Goal: Information Seeking & Learning: Check status

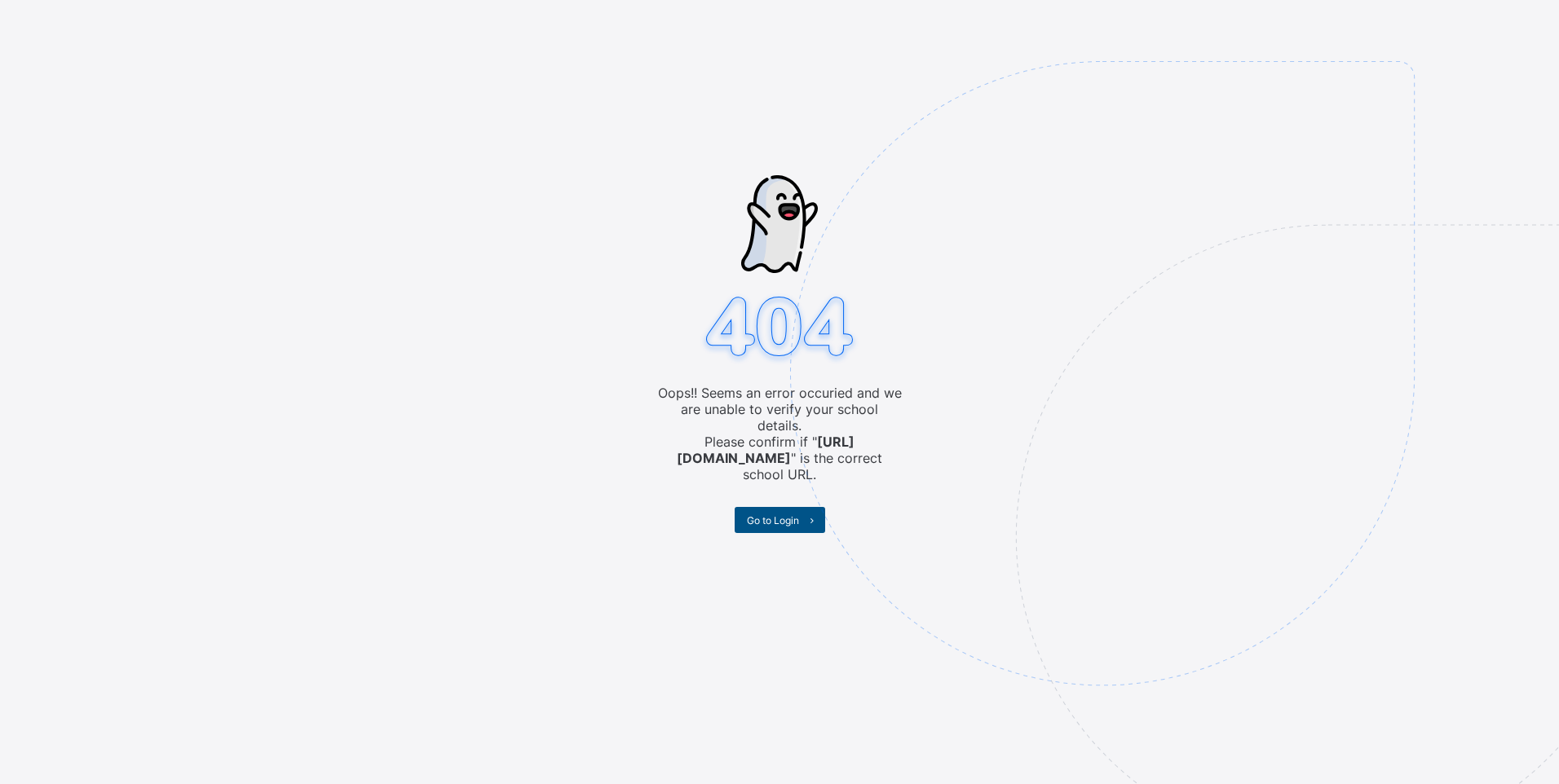
click at [777, 514] on span "Go to Login" at bounding box center [773, 520] width 52 height 12
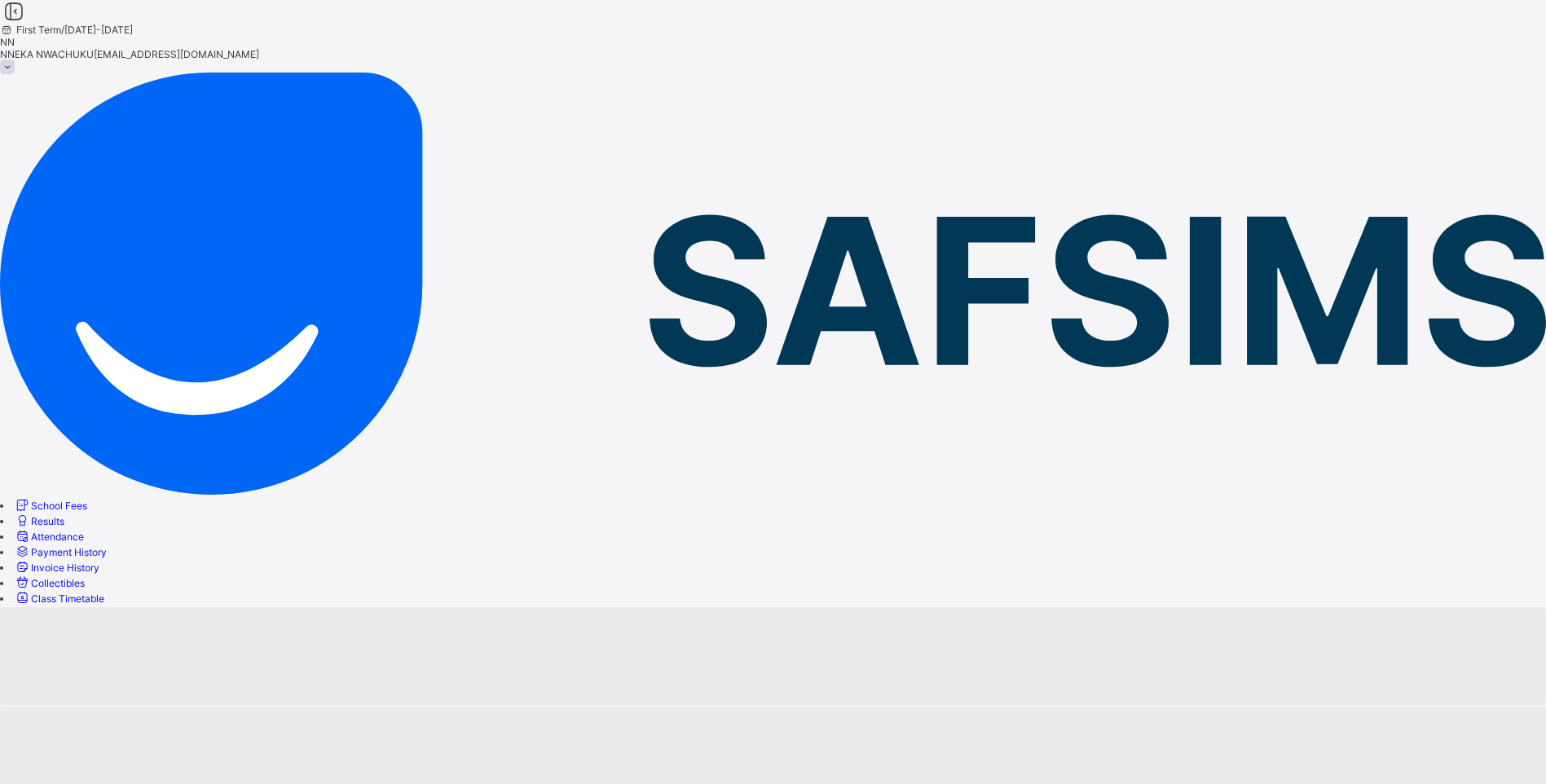
click at [87, 499] on span "School Fees" at bounding box center [58, 505] width 56 height 12
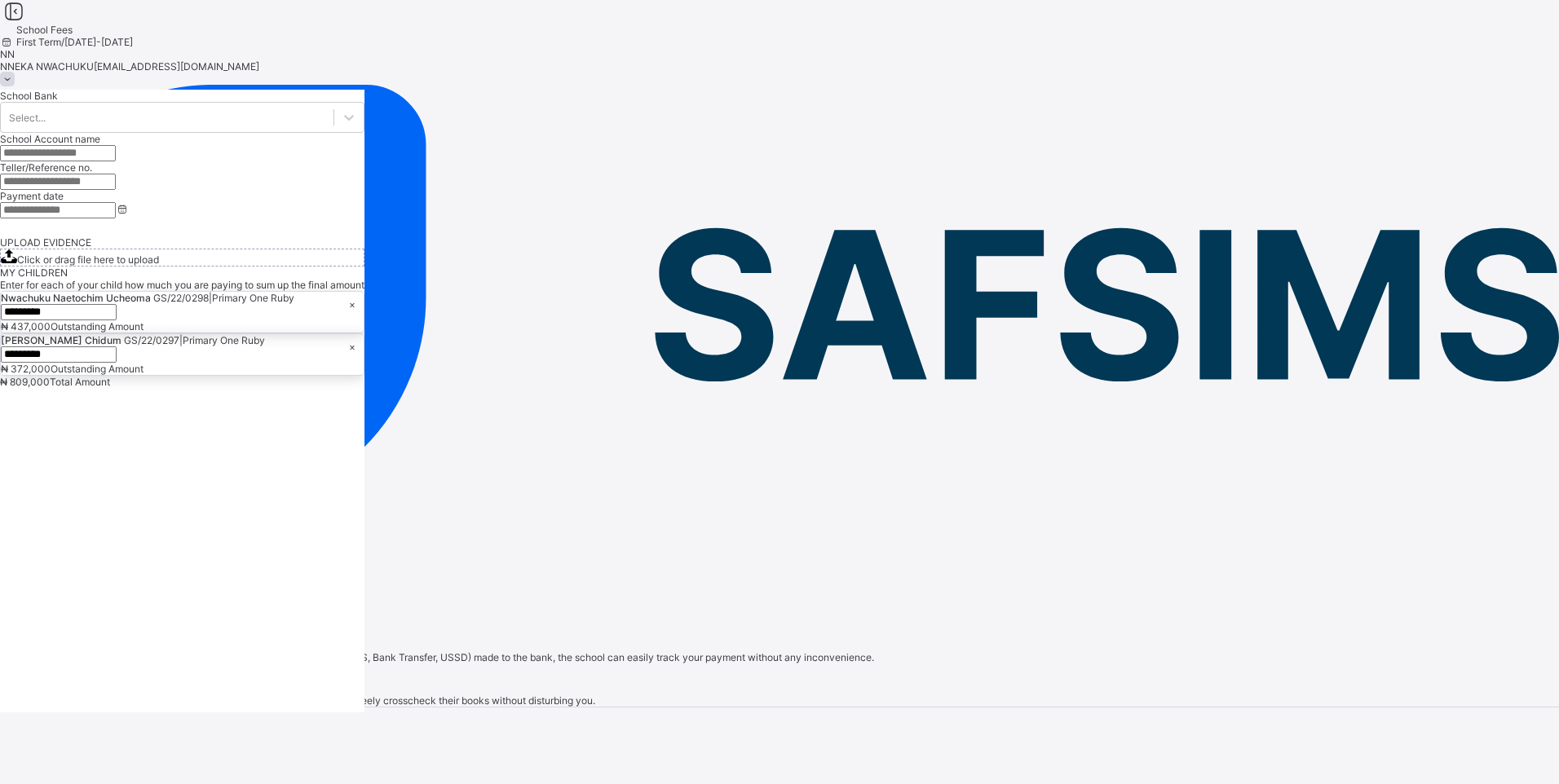
click at [100, 577] on span "Invoice History" at bounding box center [64, 583] width 68 height 12
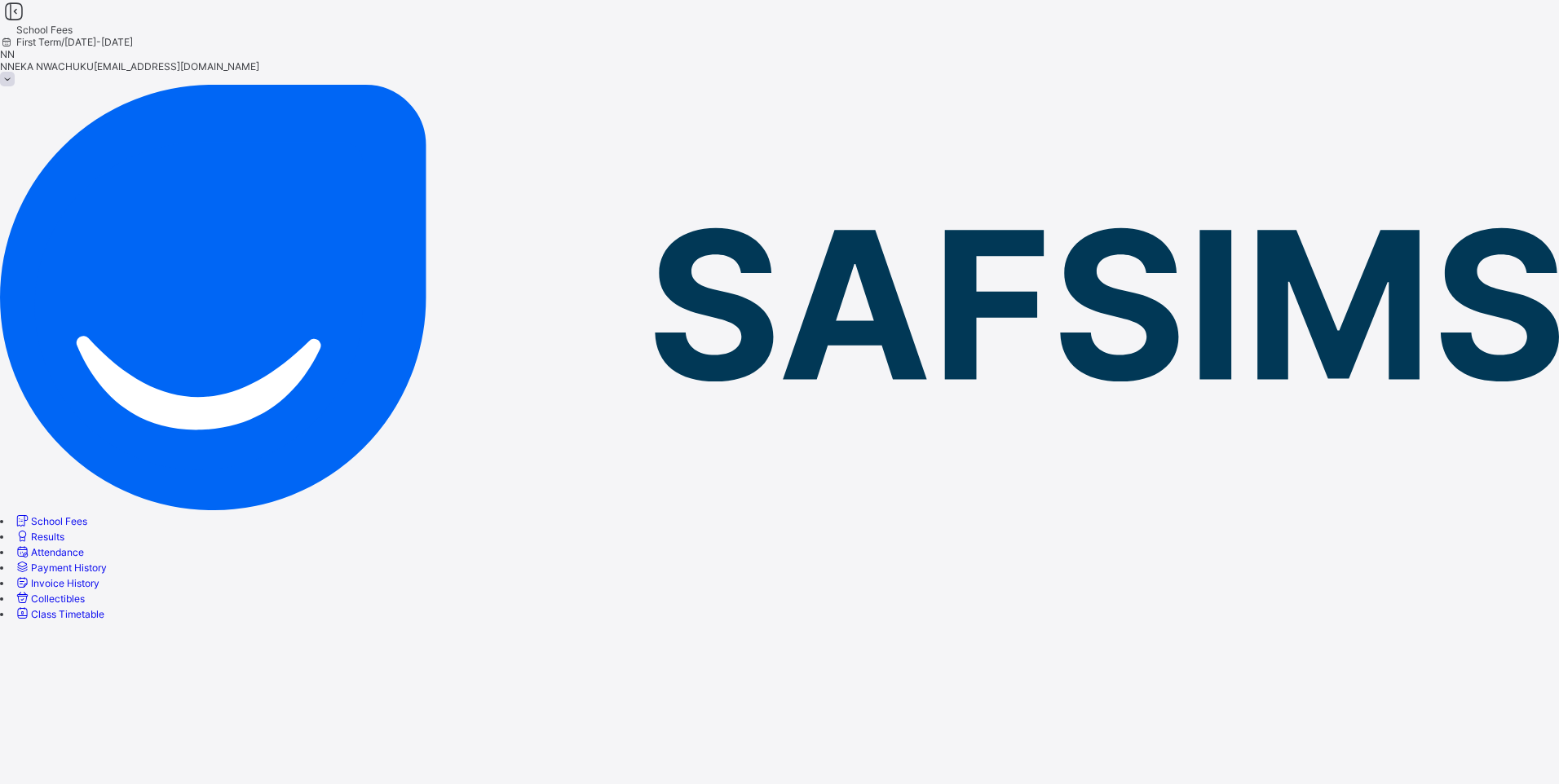
click at [64, 531] on span "Results" at bounding box center [47, 536] width 34 height 12
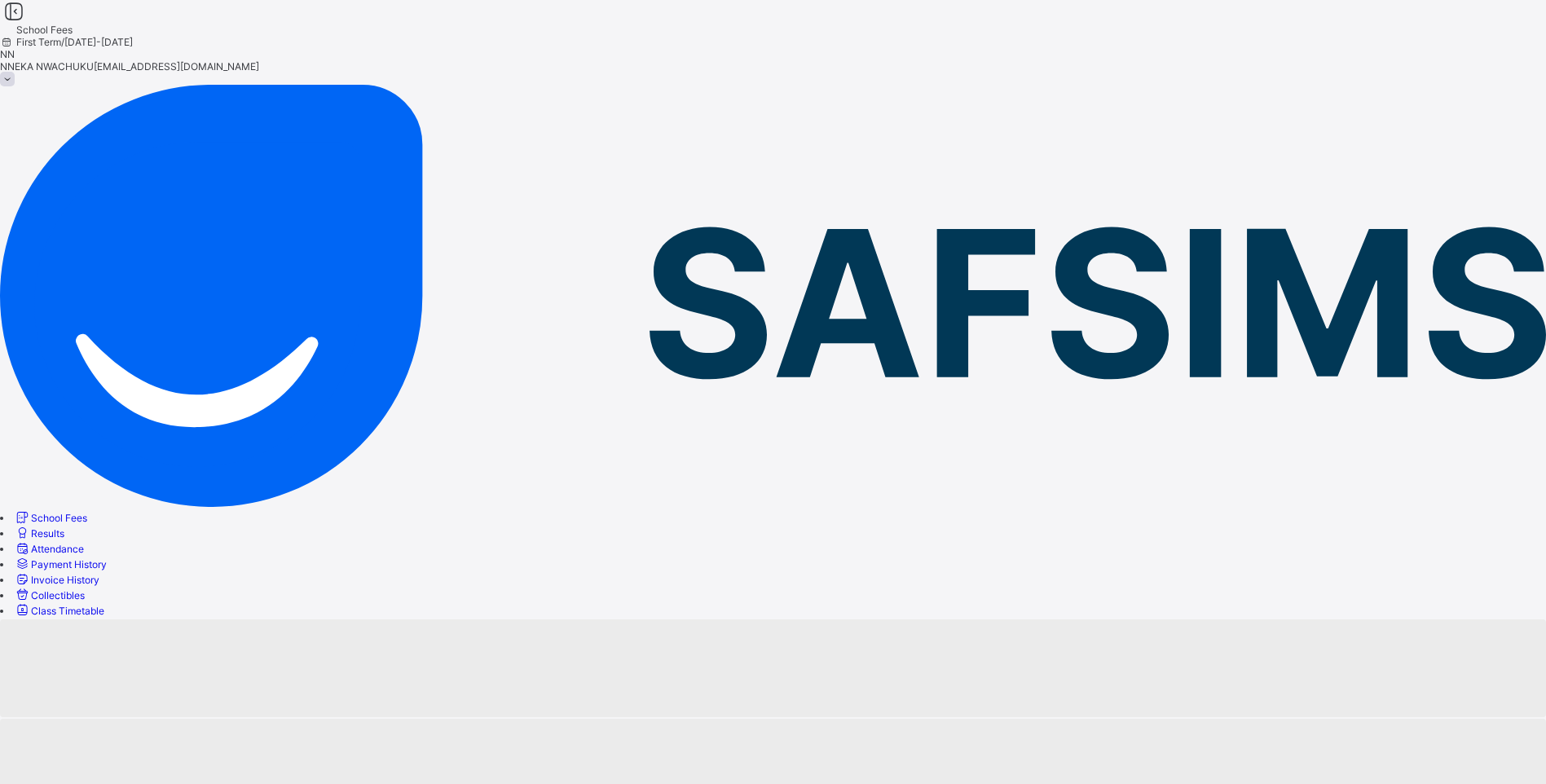
click at [87, 512] on span "School Fees" at bounding box center [58, 518] width 56 height 12
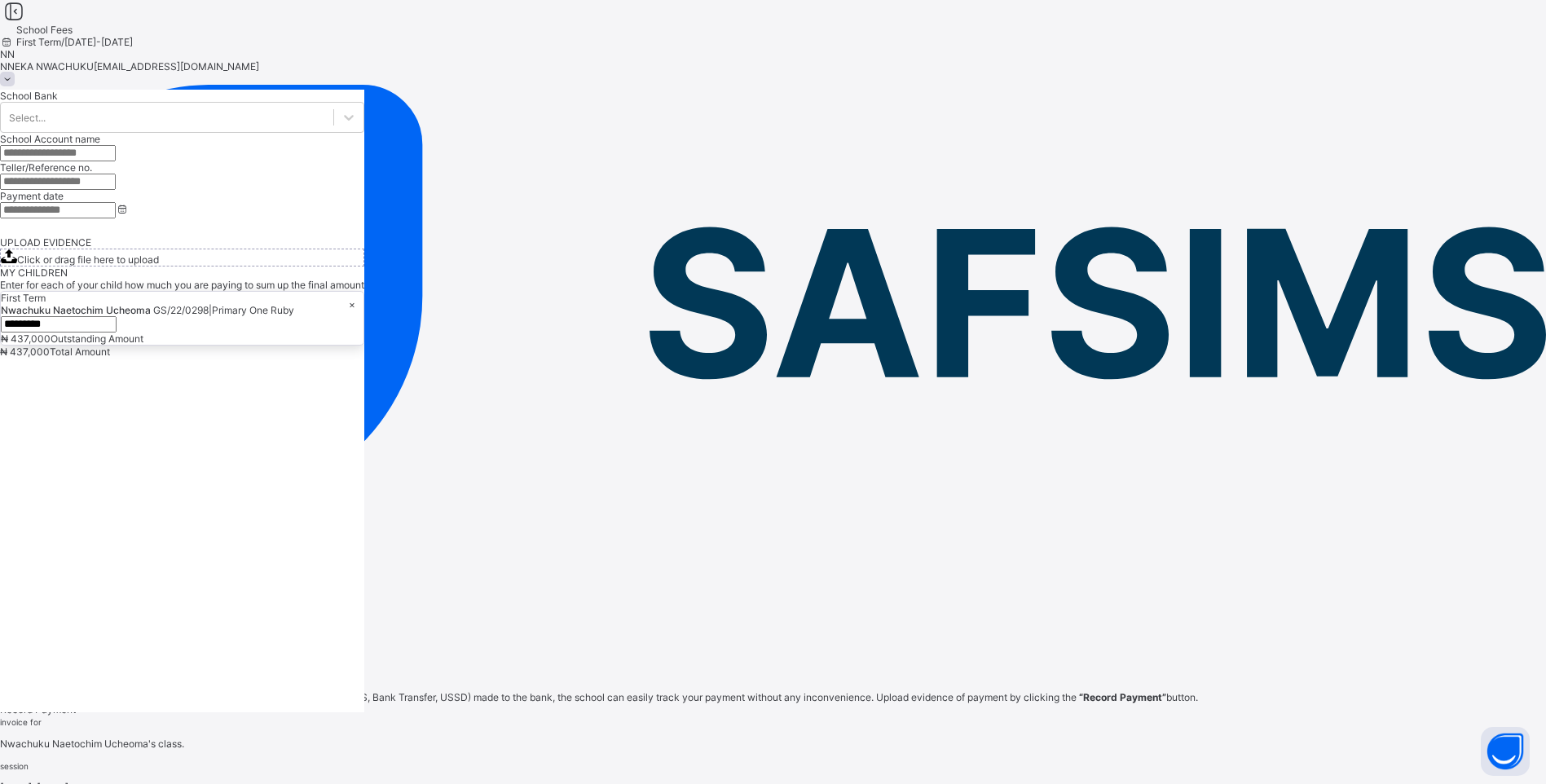
click at [106, 558] on span "Payment History" at bounding box center [68, 564] width 76 height 12
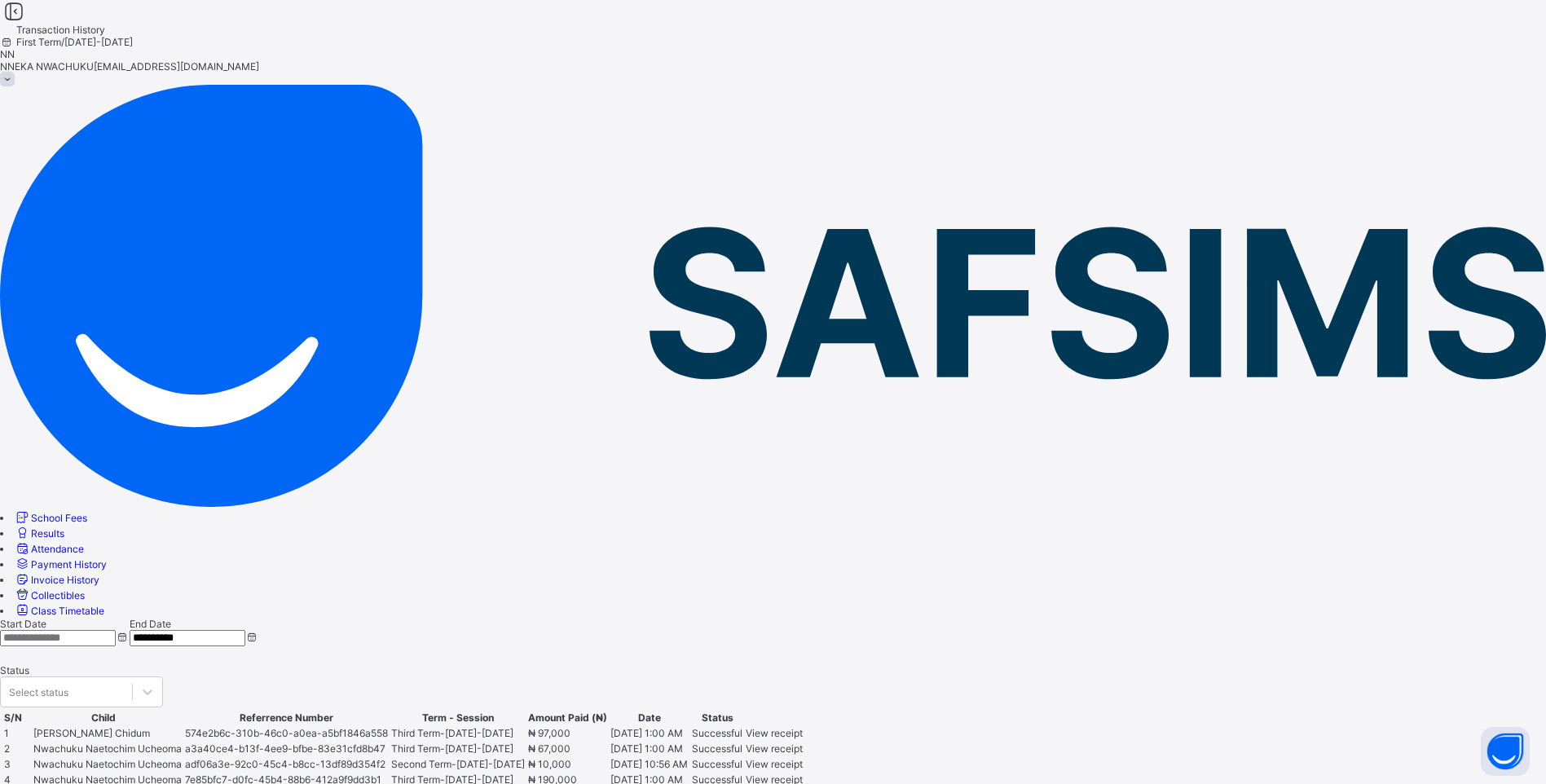
click at [100, 574] on span "Invoice History" at bounding box center [64, 580] width 68 height 12
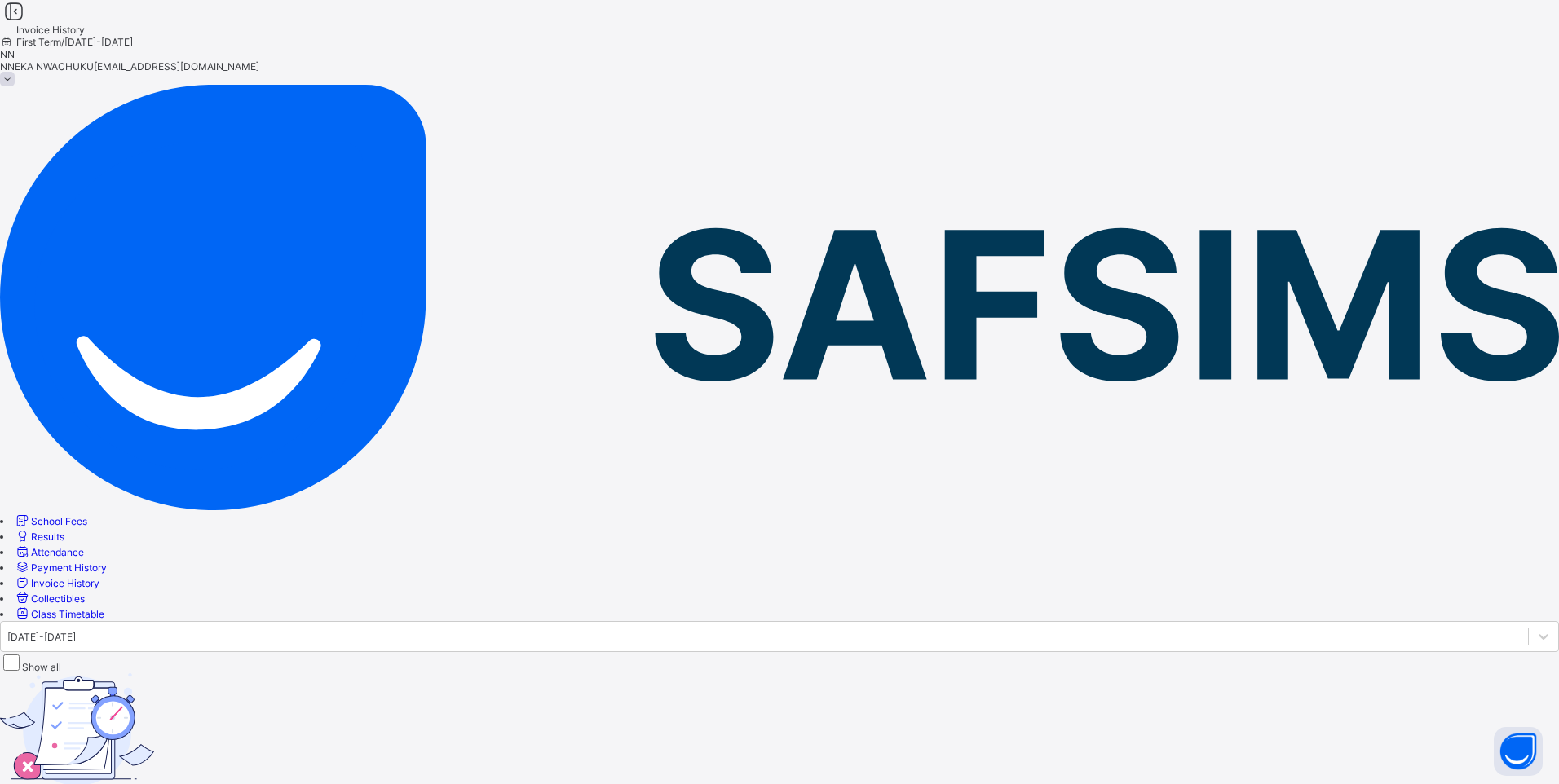
click at [87, 515] on span "School Fees" at bounding box center [58, 521] width 56 height 12
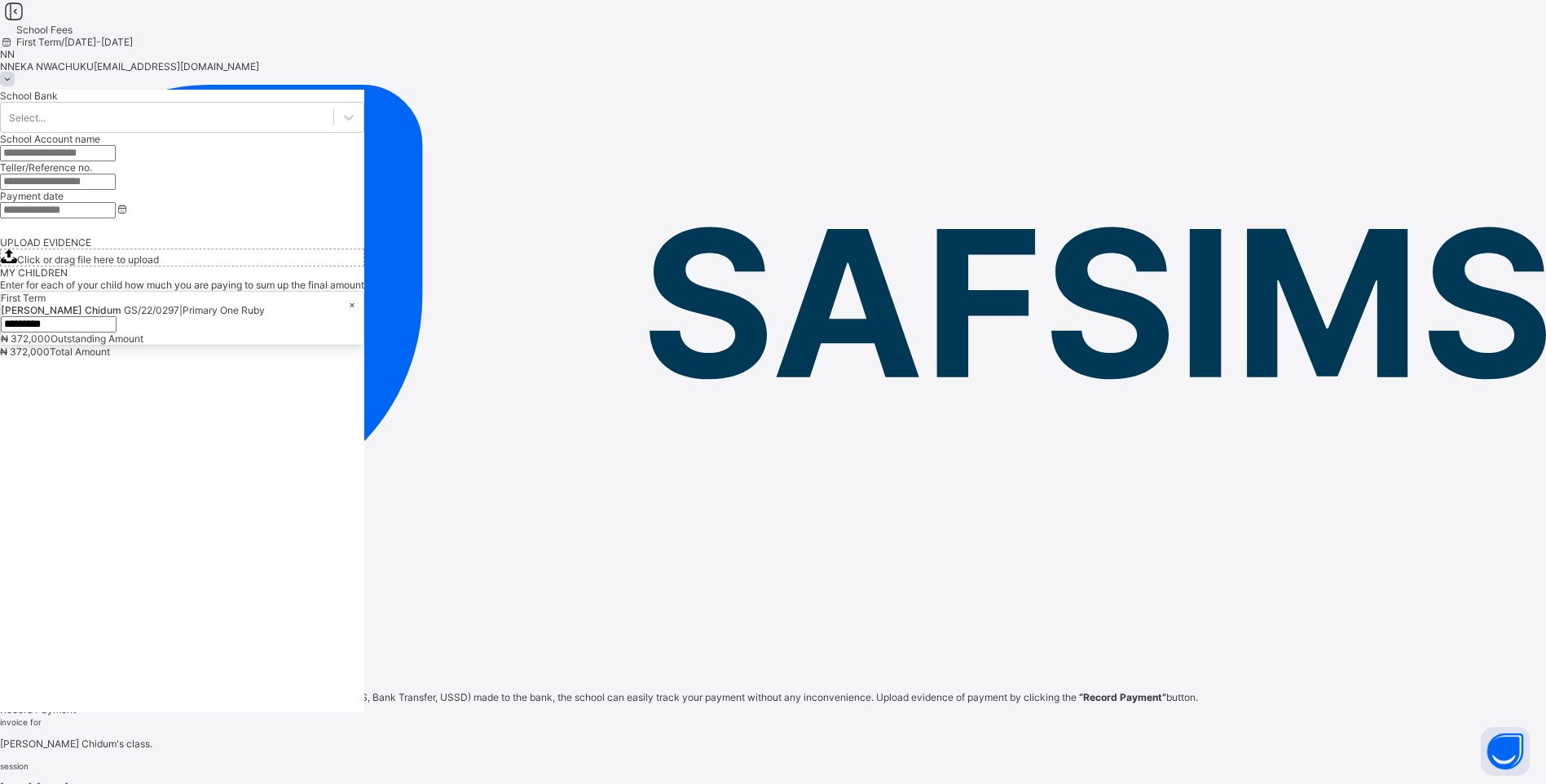
drag, startPoint x: 930, startPoint y: 523, endPoint x: 879, endPoint y: 535, distance: 52.4
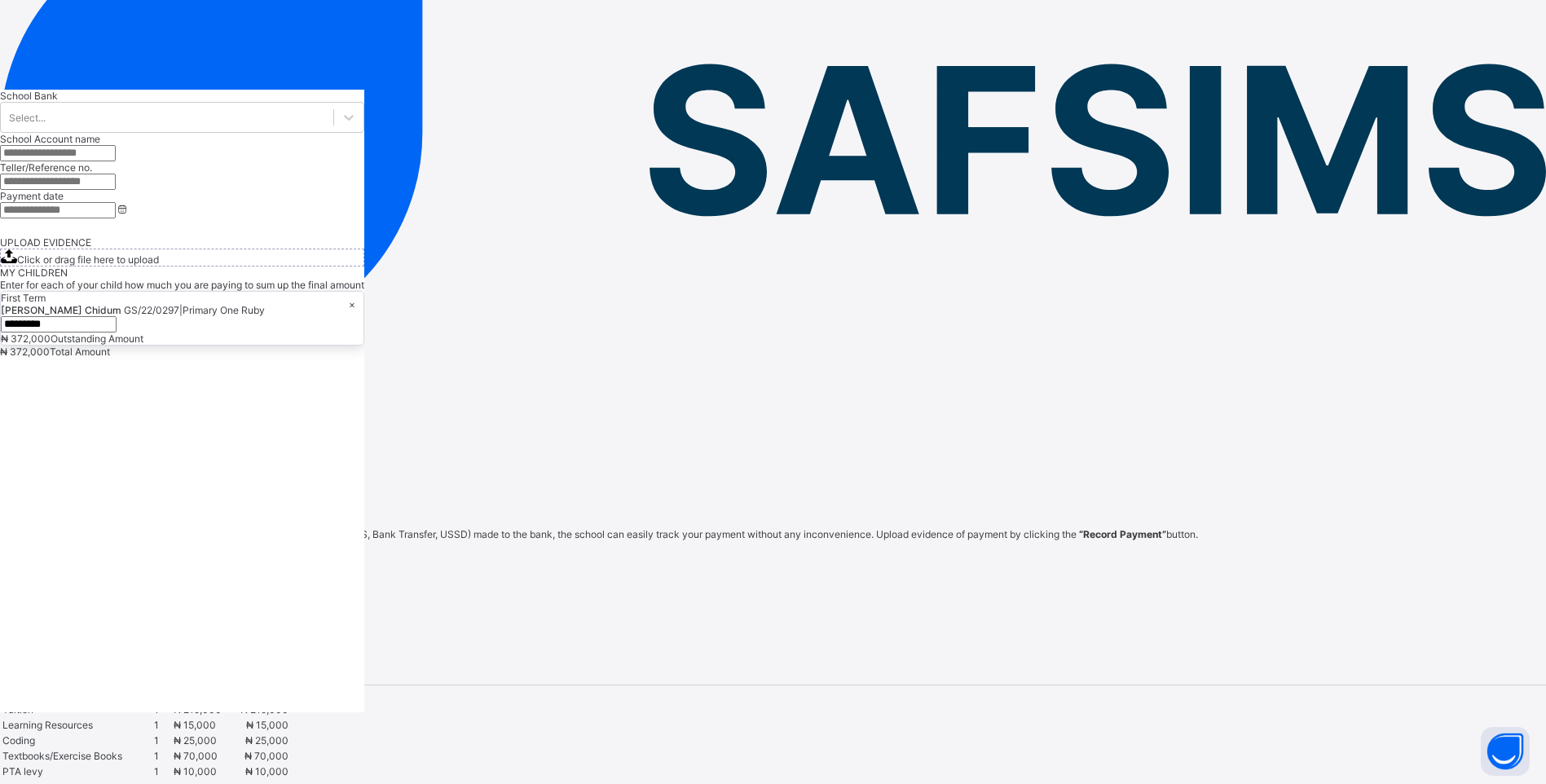
scroll to position [105, 0]
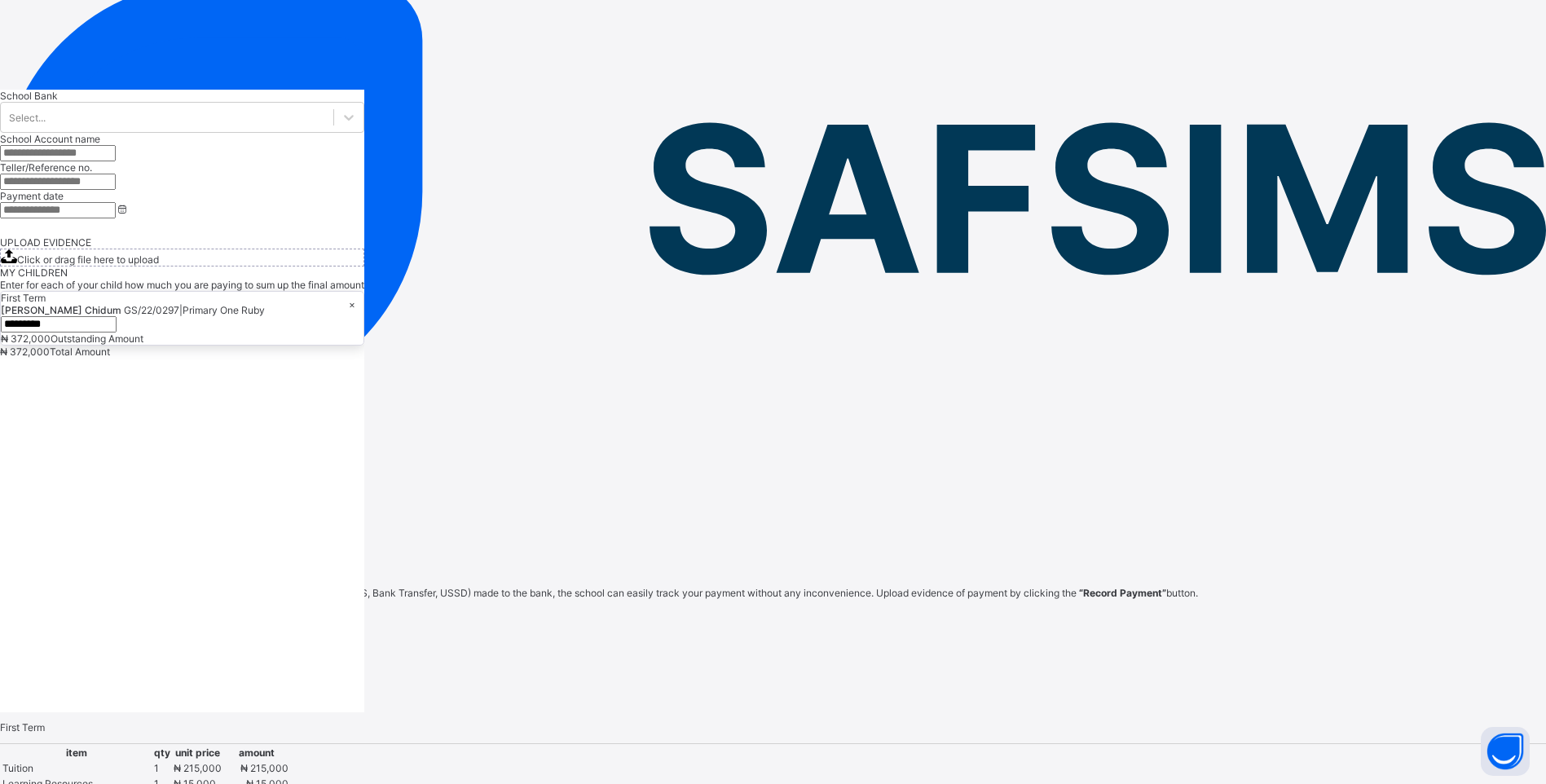
click at [100, 469] on link "Invoice History" at bounding box center [56, 475] width 86 height 12
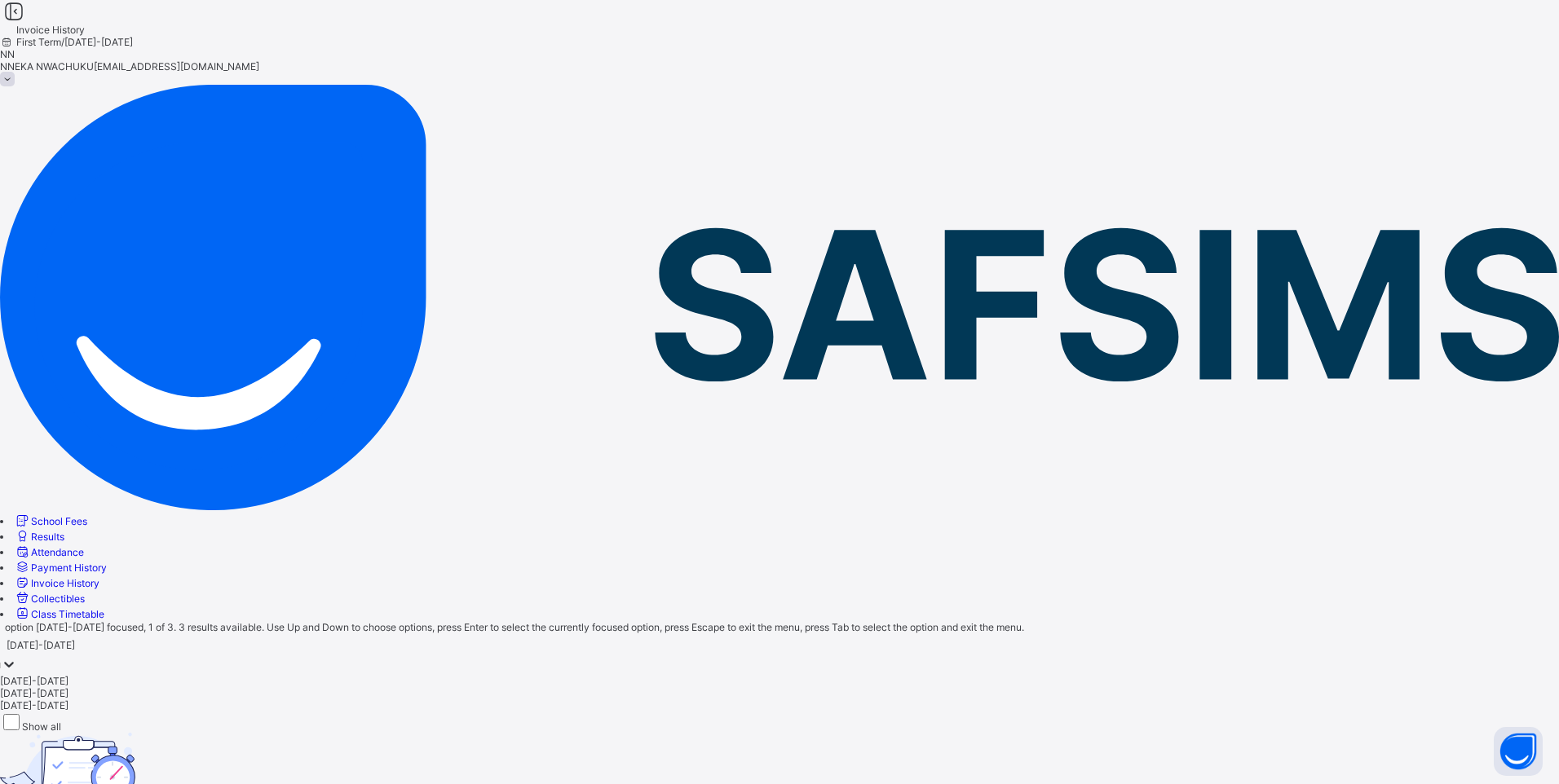
click at [17, 656] on icon at bounding box center [9, 664] width 17 height 17
click at [292, 675] on div "[DATE]-[DATE]" at bounding box center [780, 680] width 1559 height 12
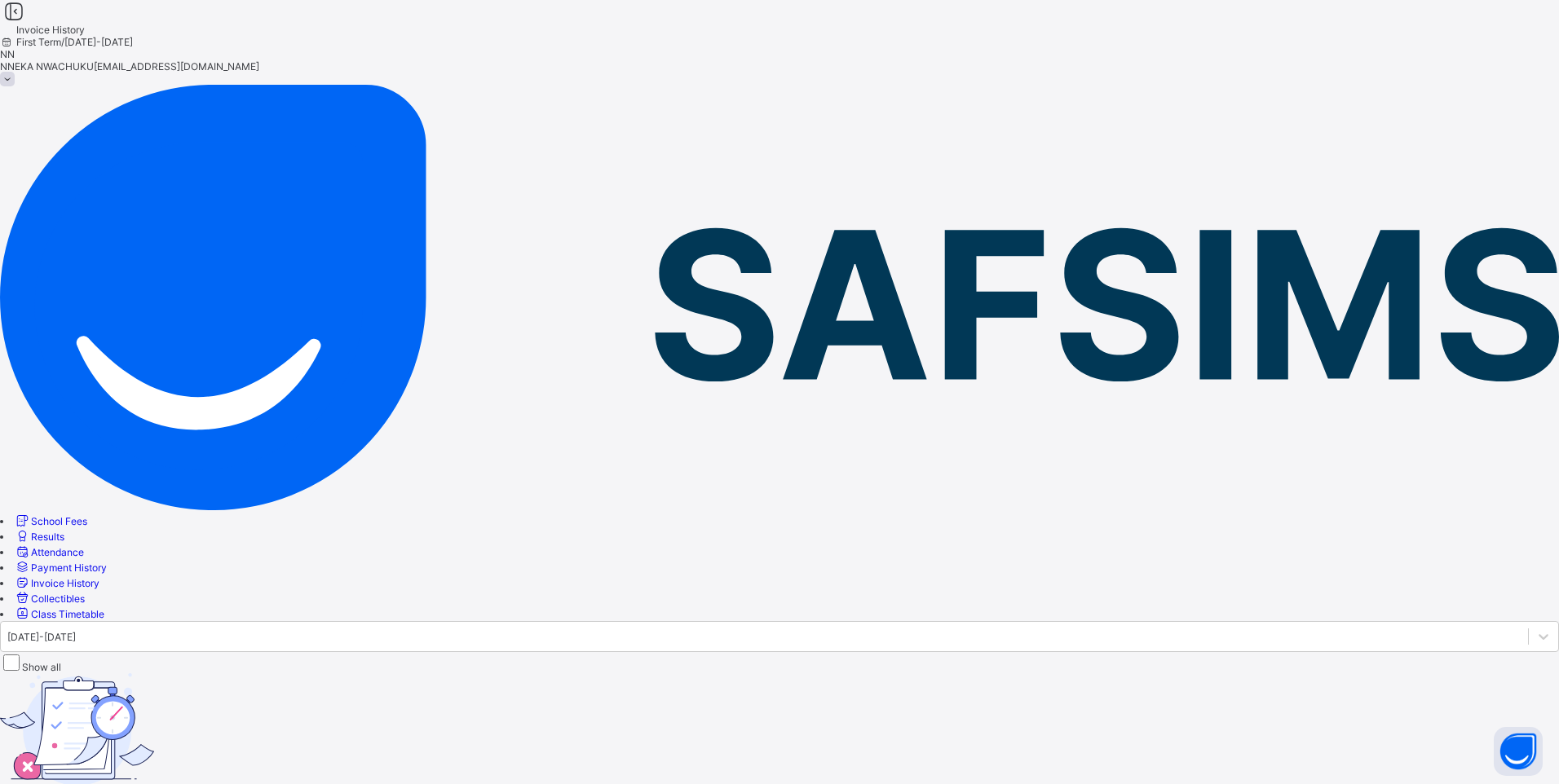
click at [61, 661] on label "Show all" at bounding box center [41, 667] width 39 height 12
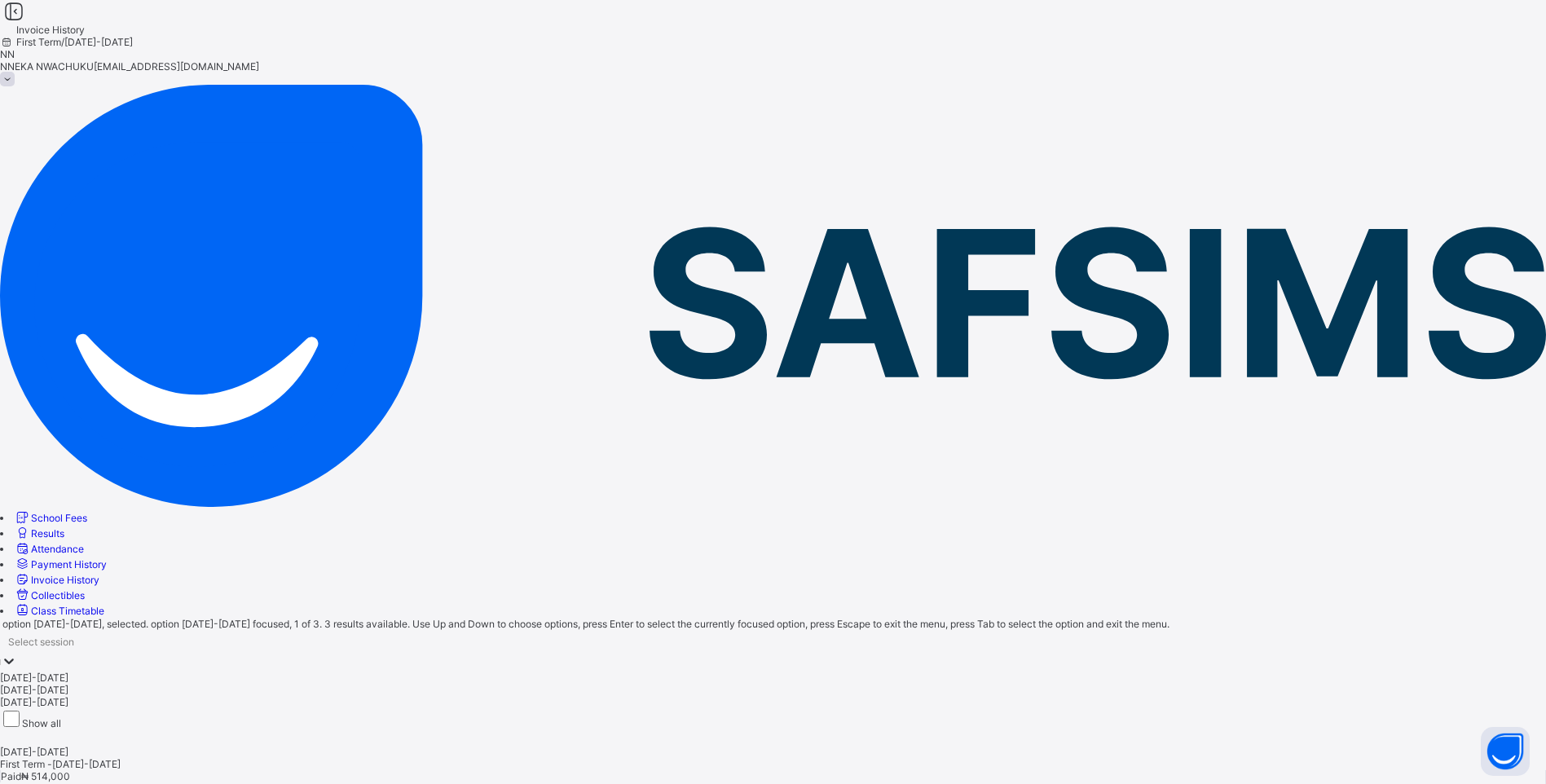
click at [17, 653] on icon at bounding box center [9, 661] width 17 height 17
click at [283, 672] on div "[DATE]-[DATE]" at bounding box center [773, 677] width 1546 height 12
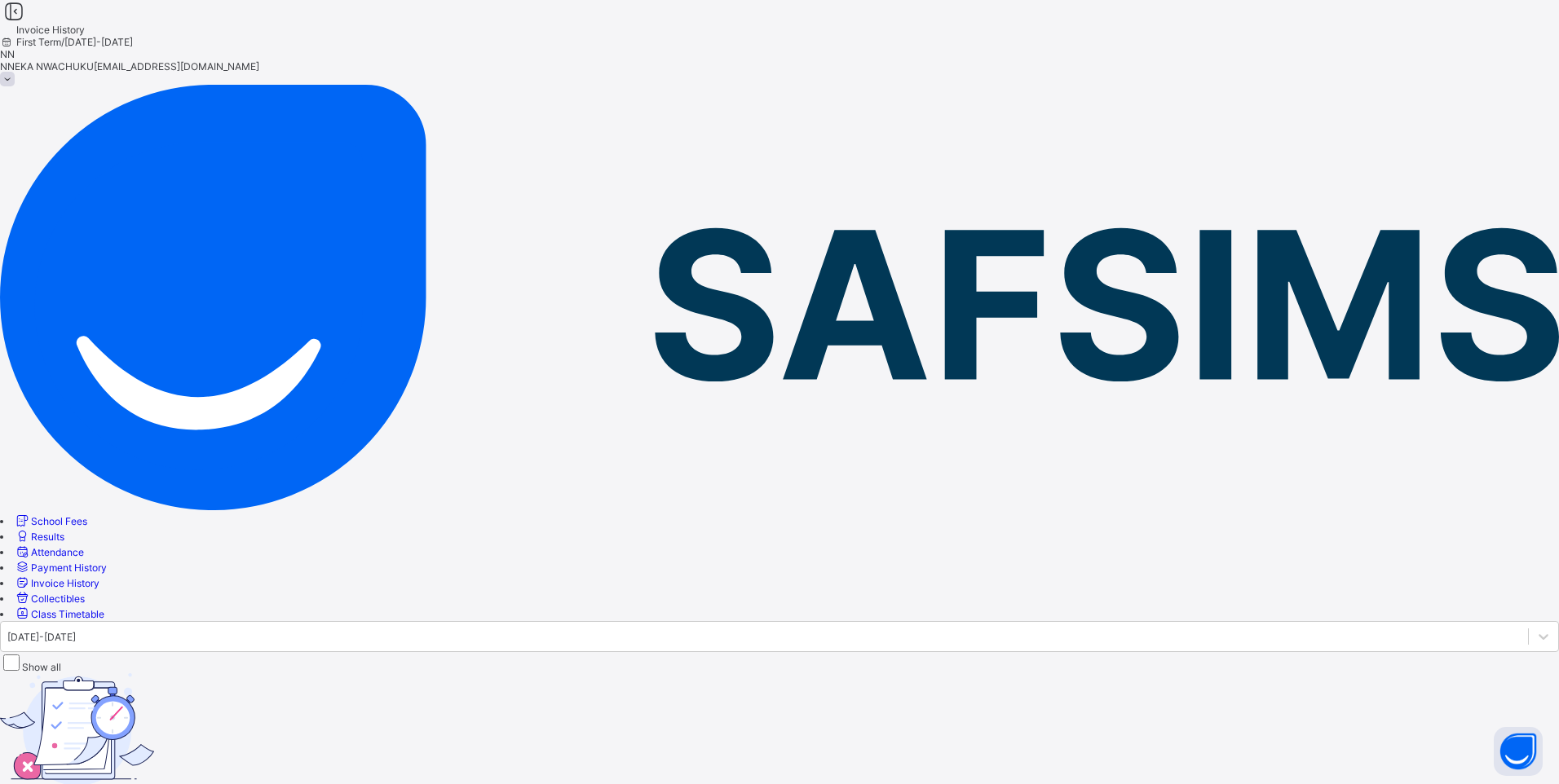
click at [15, 72] on span at bounding box center [7, 79] width 15 height 15
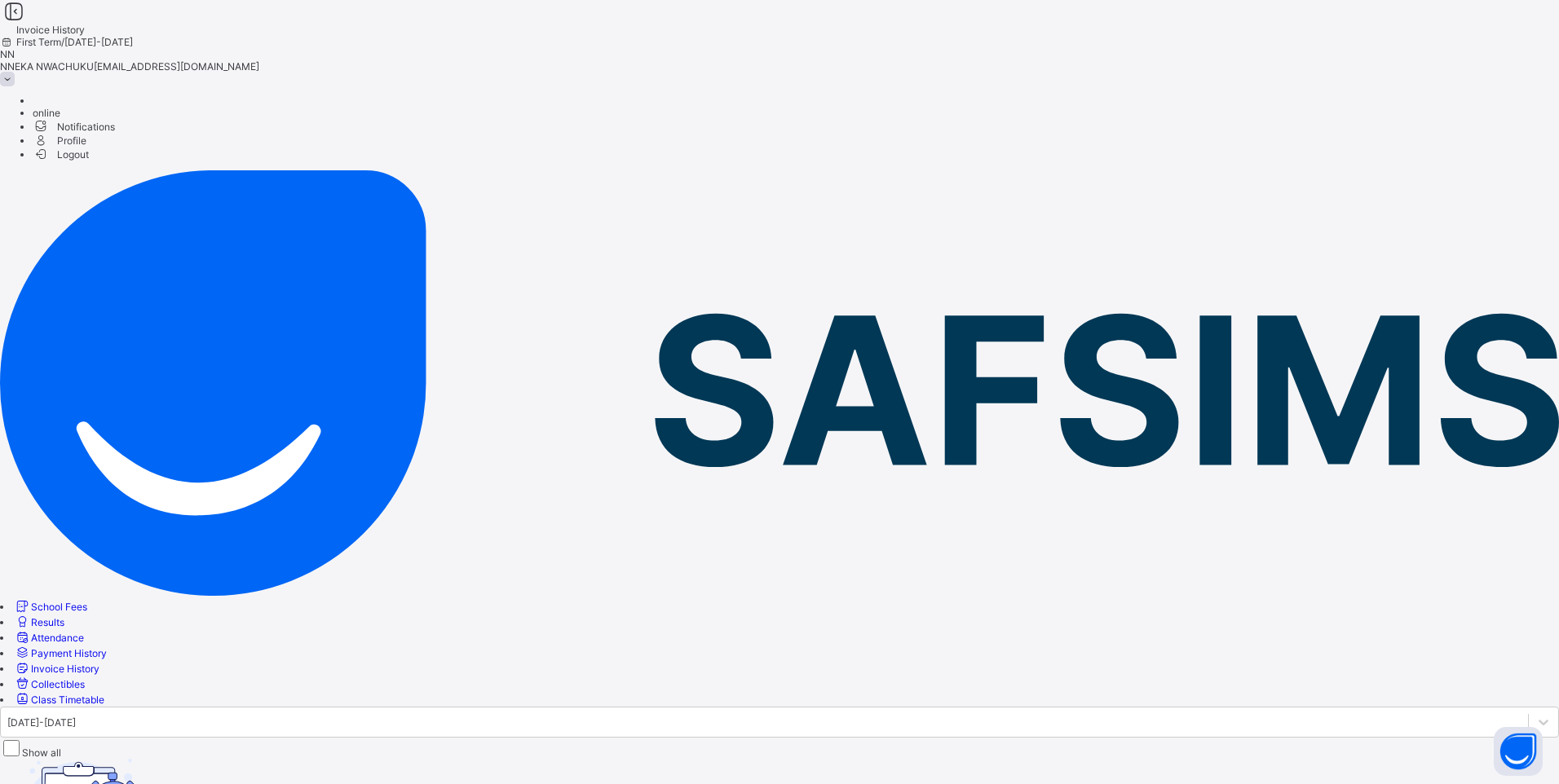
click at [89, 162] on span "Logout" at bounding box center [60, 154] width 56 height 17
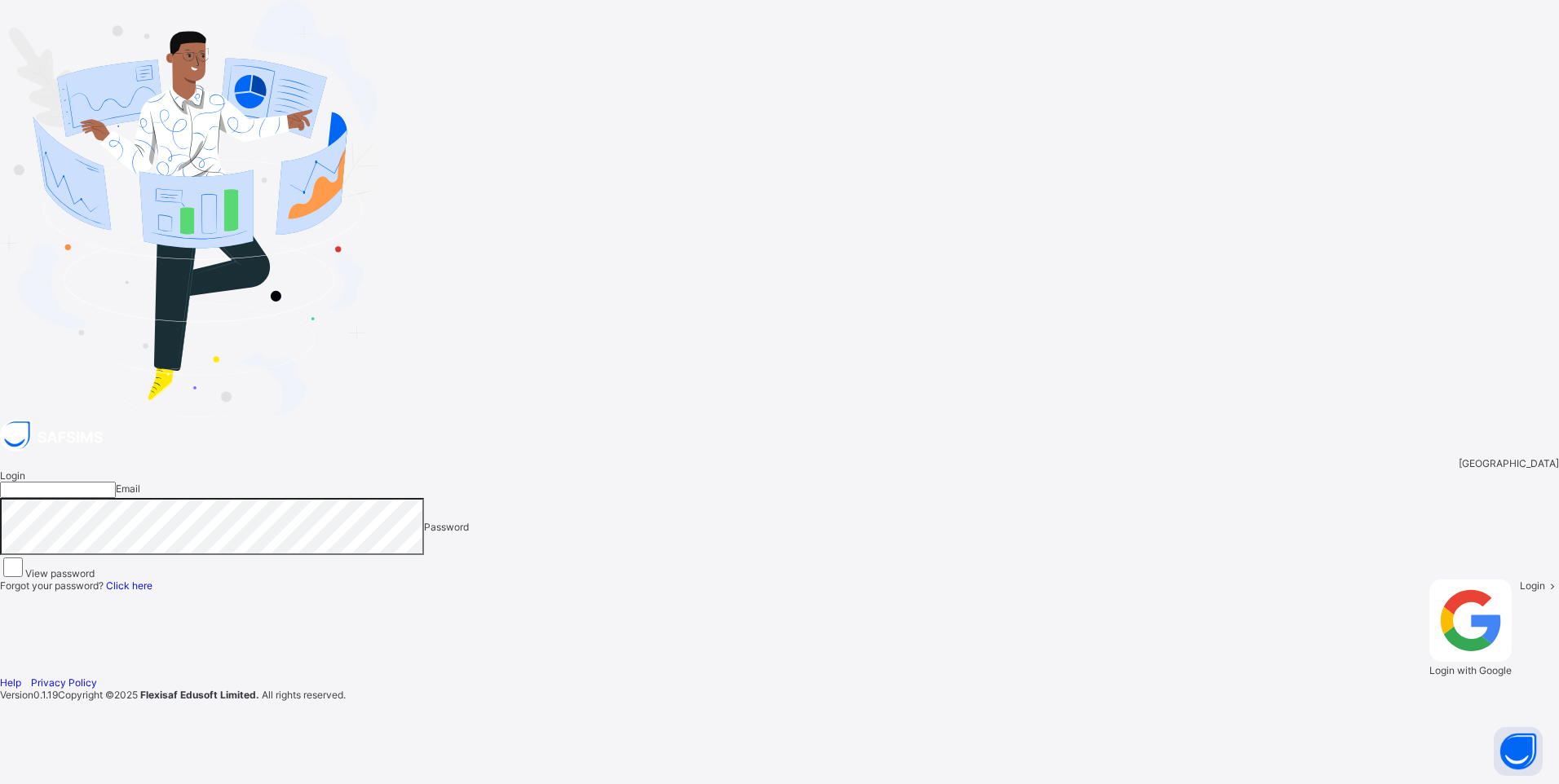
type input "**********"
